Goal: Information Seeking & Learning: Learn about a topic

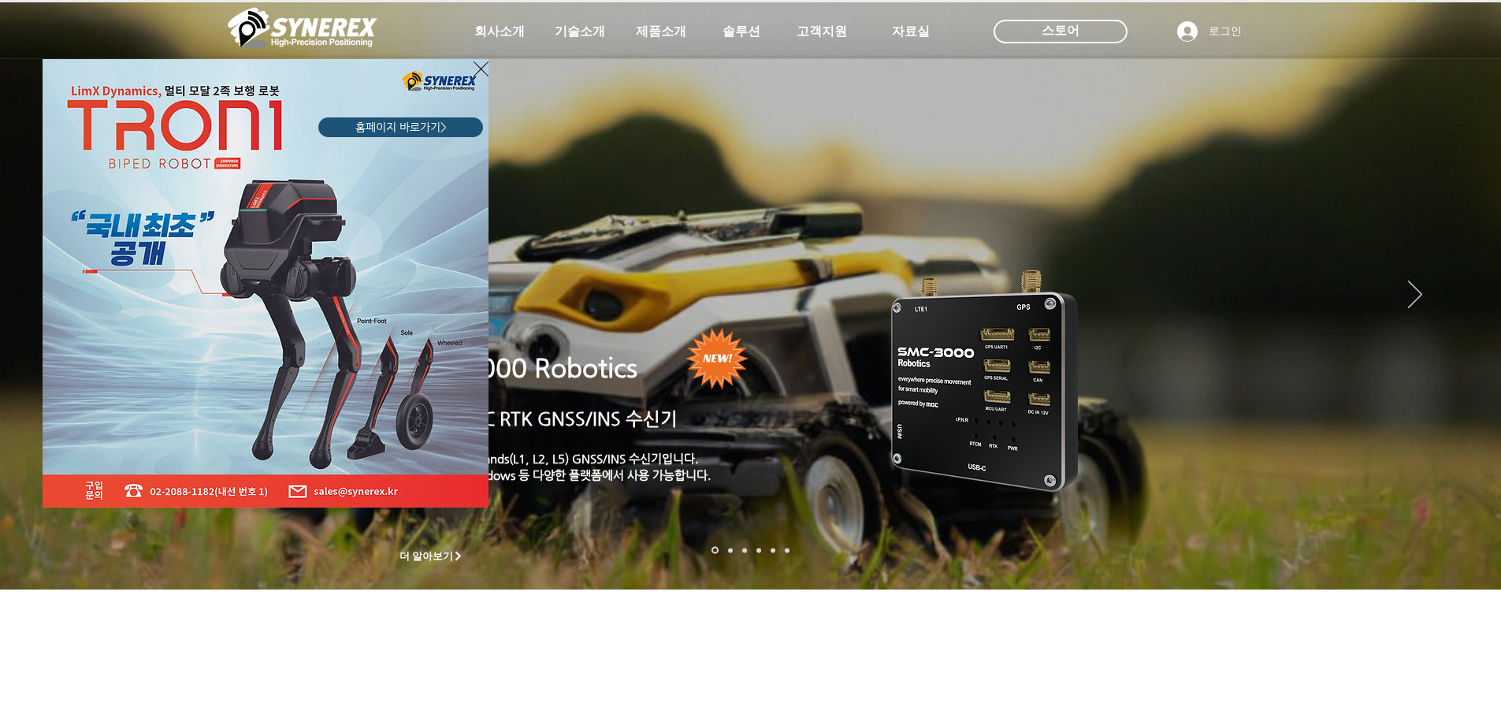
click at [476, 66] on icon "사이트로 돌아가기" at bounding box center [481, 69] width 15 height 20
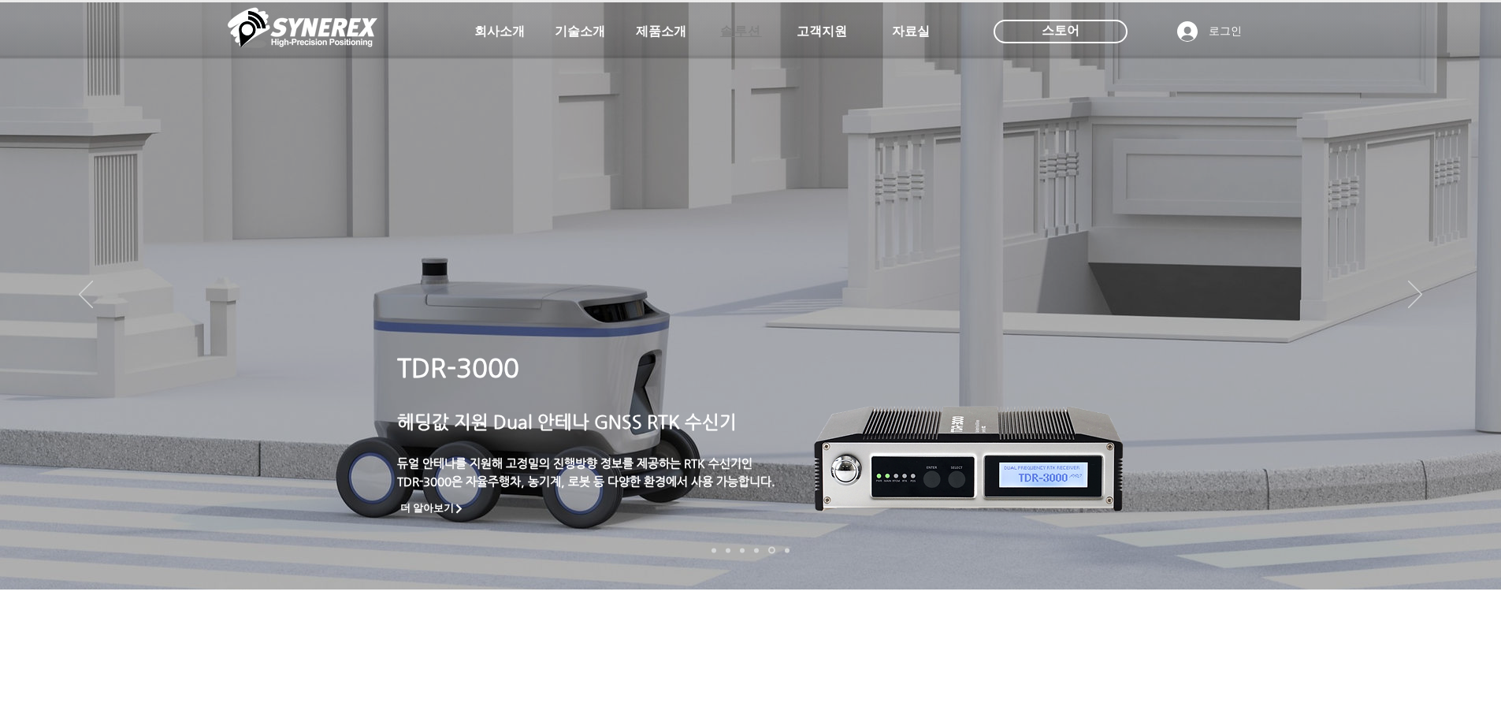
click at [733, 28] on span "솔루션" at bounding box center [741, 32] width 42 height 17
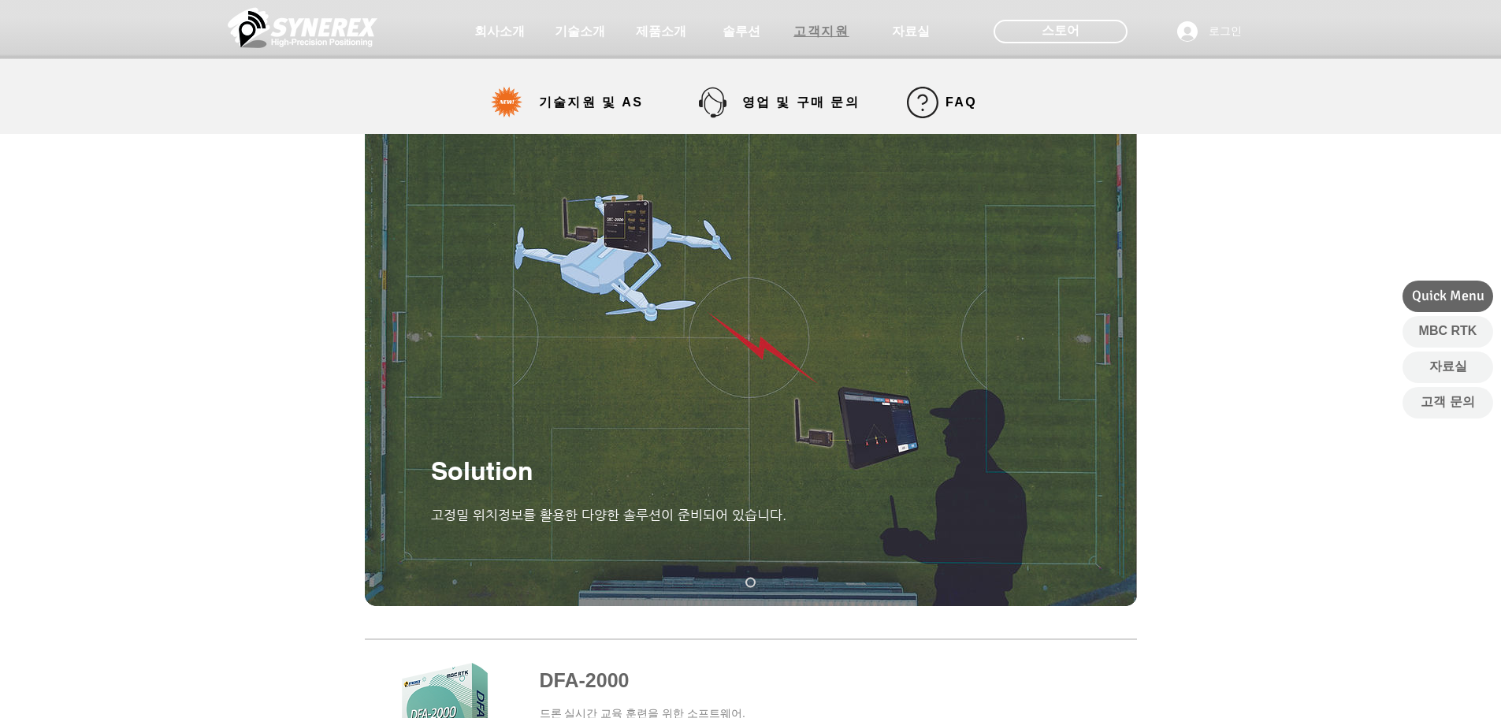
click at [829, 28] on span "고객지원" at bounding box center [820, 32] width 55 height 17
select select "******"
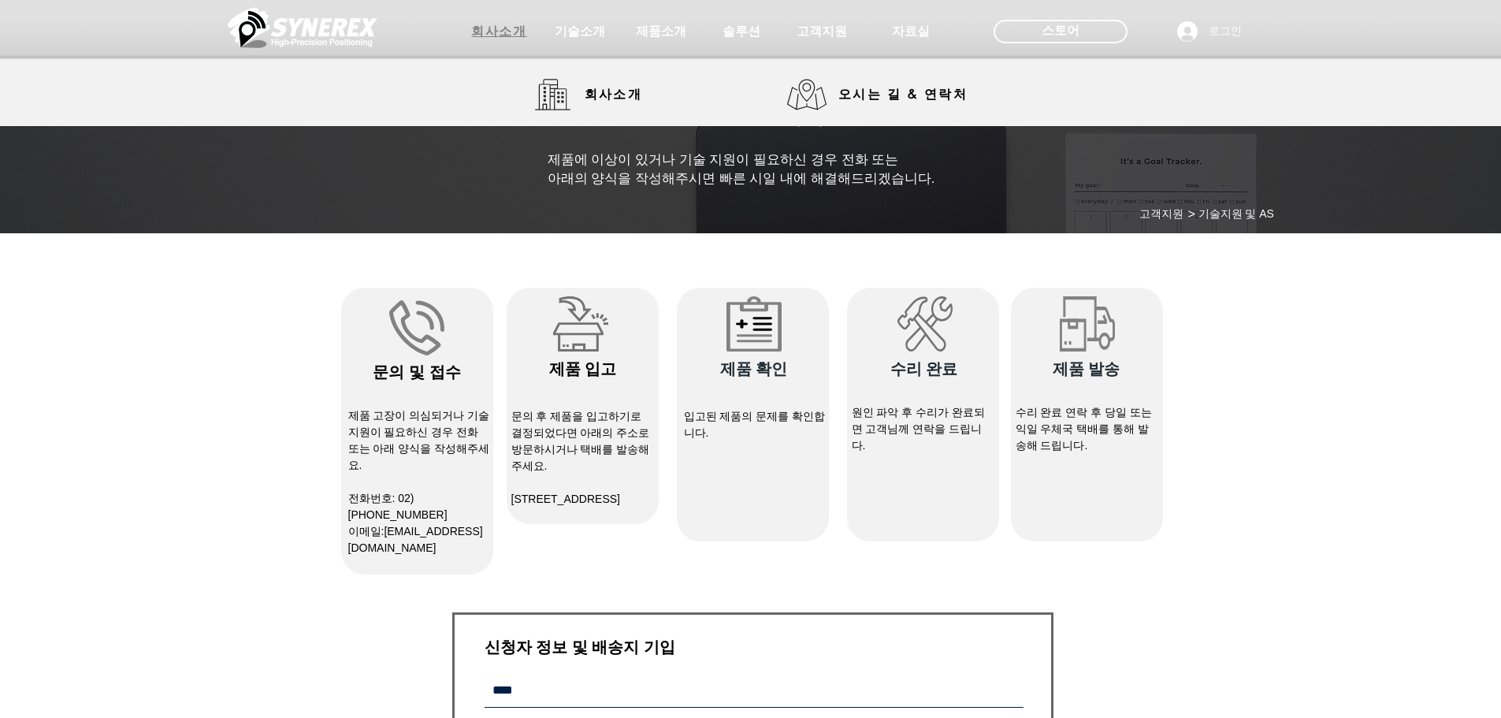
click at [501, 38] on span "회사소개" at bounding box center [498, 32] width 55 height 17
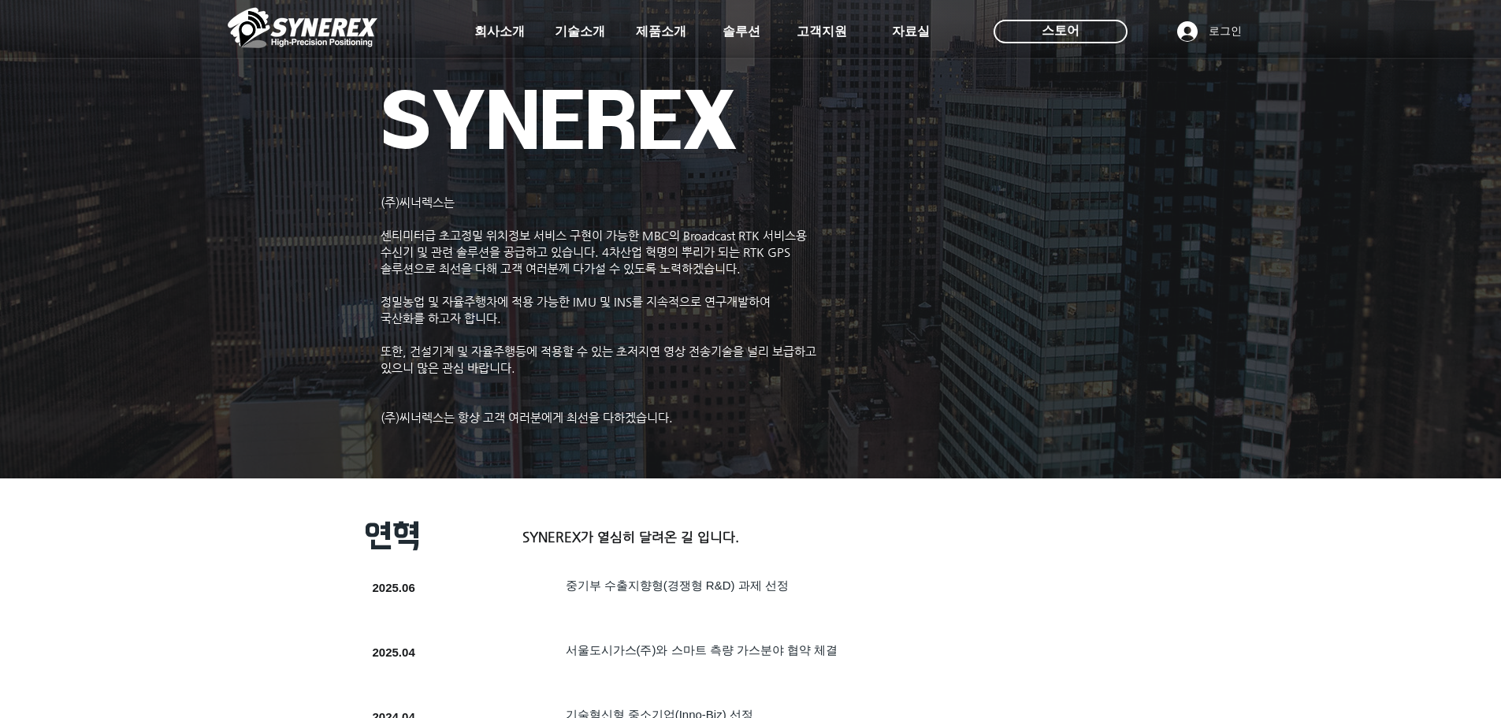
drag, startPoint x: 1299, startPoint y: 294, endPoint x: 1042, endPoint y: 54, distance: 351.7
click at [746, 25] on span "솔루션" at bounding box center [741, 32] width 42 height 17
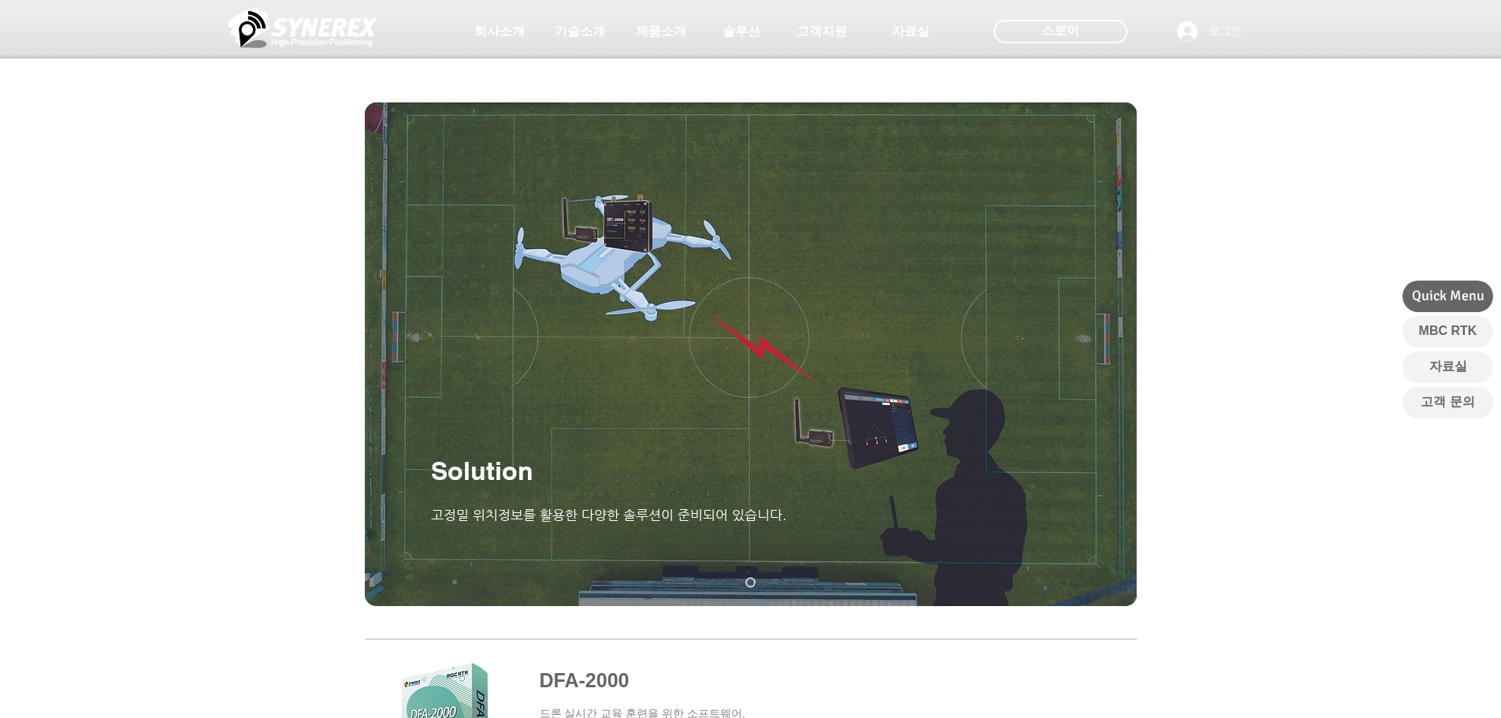
drag, startPoint x: 1188, startPoint y: 294, endPoint x: 1124, endPoint y: 61, distance: 242.0
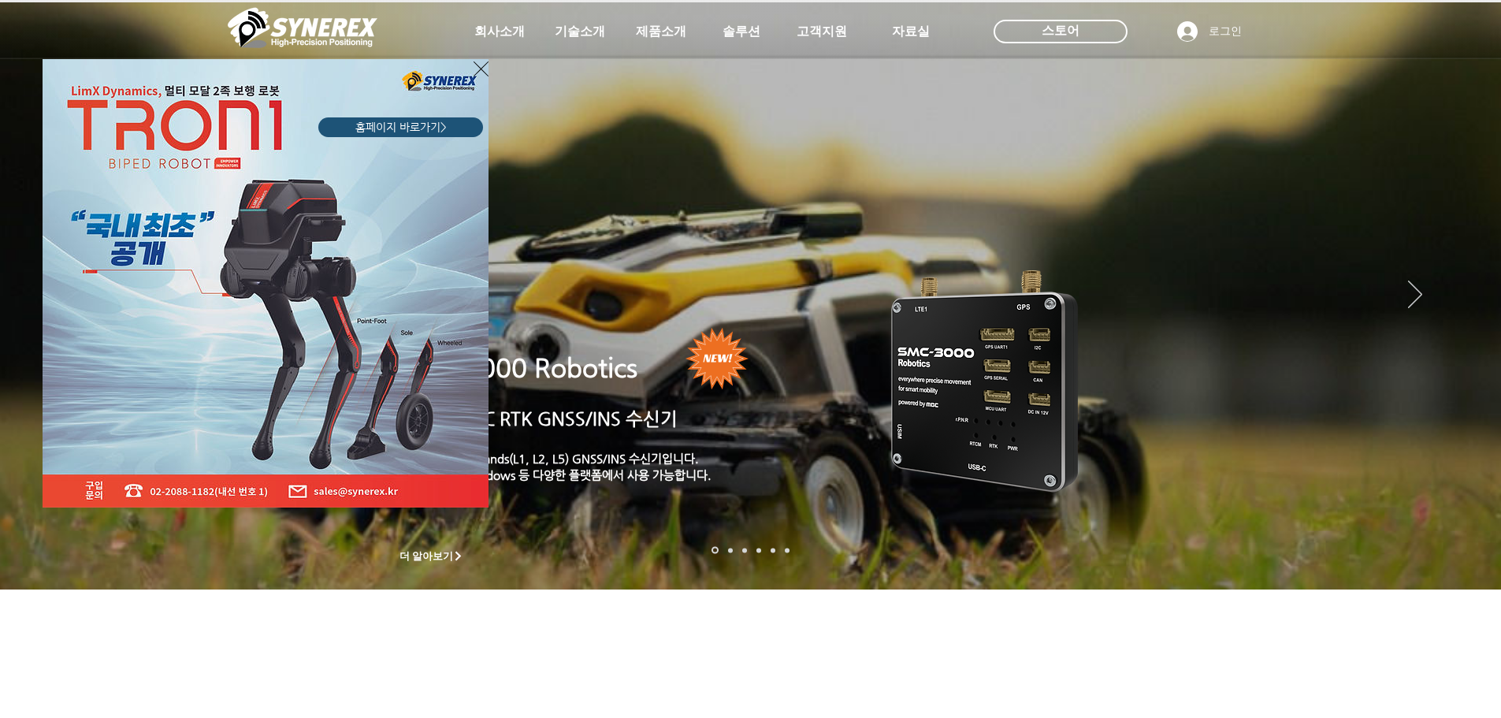
click at [477, 73] on icon "사이트로 돌아가기" at bounding box center [481, 69] width 15 height 20
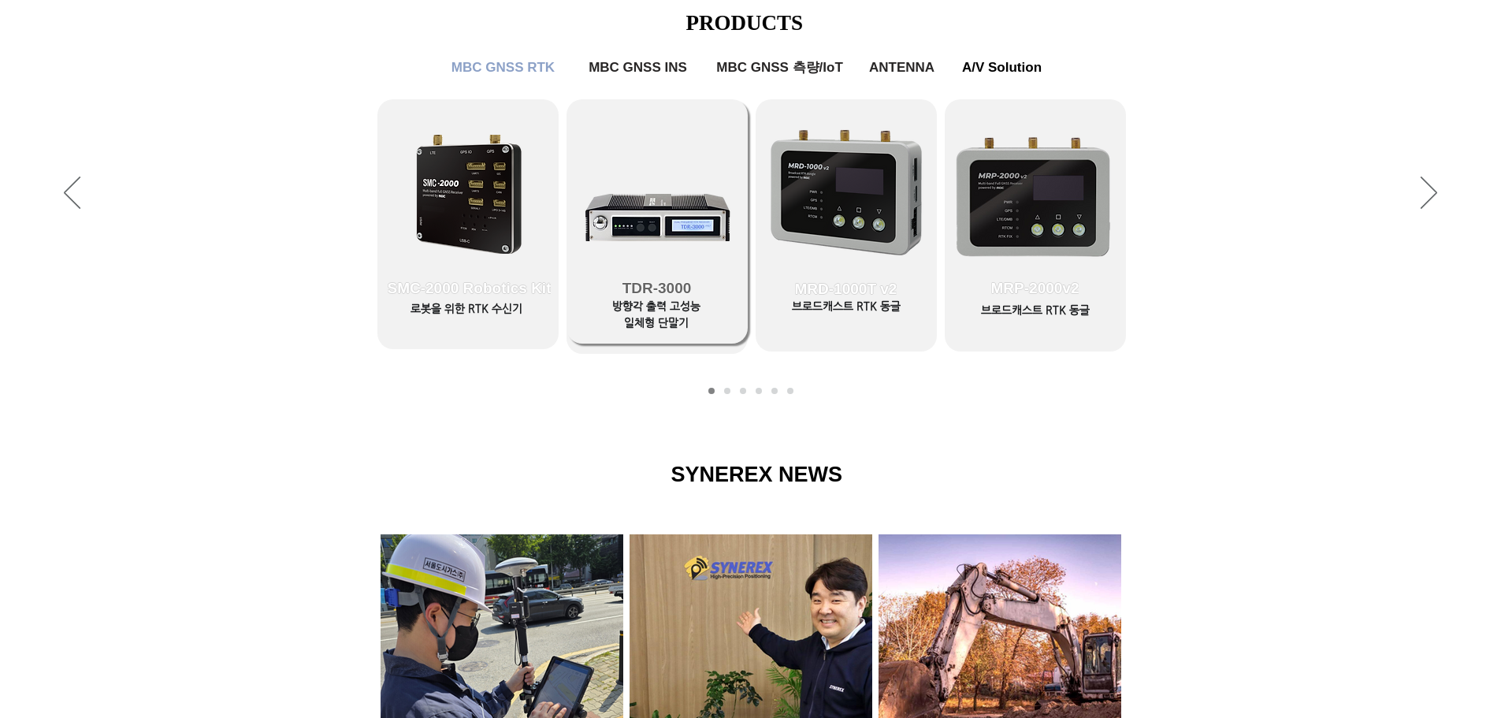
scroll to position [945, 0]
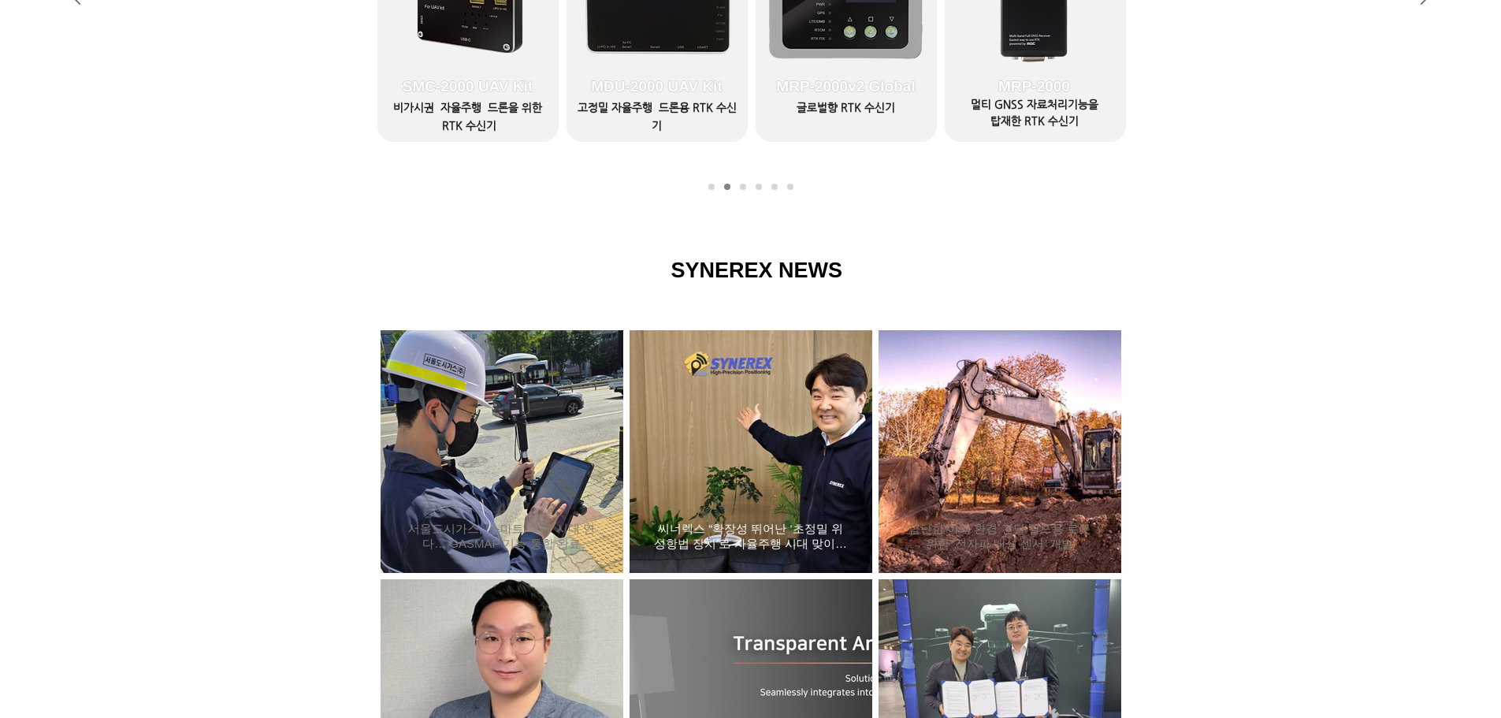
click at [697, 378] on div "씨너렉스 “확장성 뛰어난 ‘초정밀 위성항법 장치’로 자율주행 시대 맞이할 것”" at bounding box center [751, 451] width 200 height 205
click at [727, 401] on div "씨너렉스 “확장성 뛰어난 ‘초정밀 위성항법 장치’로 자율주행 시대 맞이할 것”" at bounding box center [751, 451] width 200 height 205
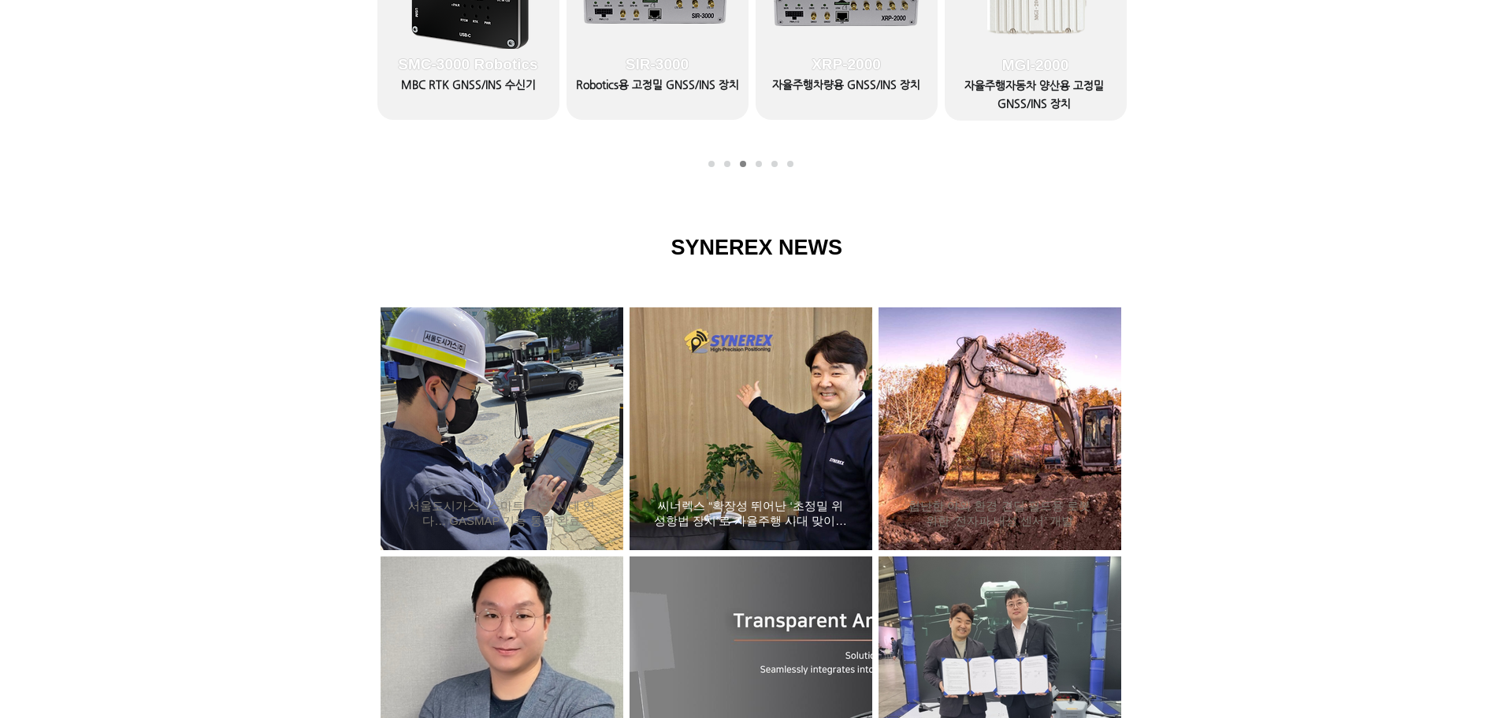
scroll to position [1024, 0]
